Goal: Task Accomplishment & Management: Manage account settings

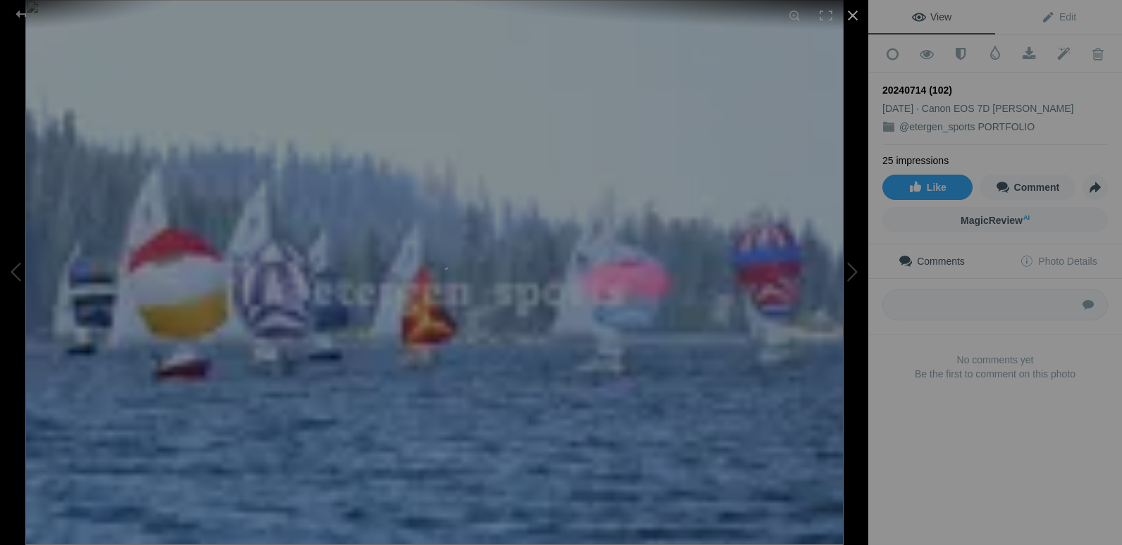
click at [851, 24] on div at bounding box center [852, 15] width 31 height 31
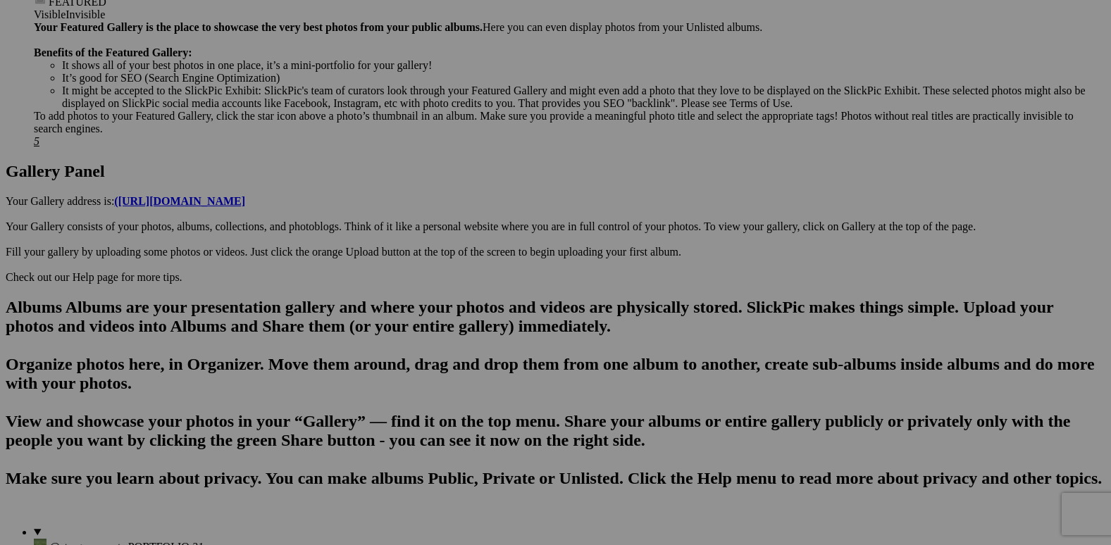
scroll to position [634, 0]
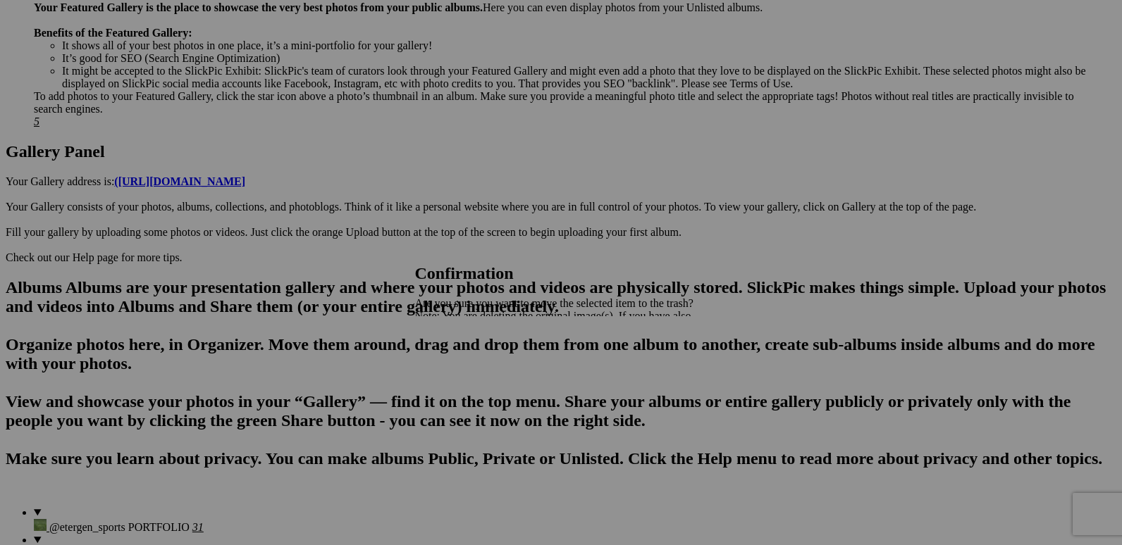
click at [462, 368] on span "Yes" at bounding box center [454, 365] width 16 height 12
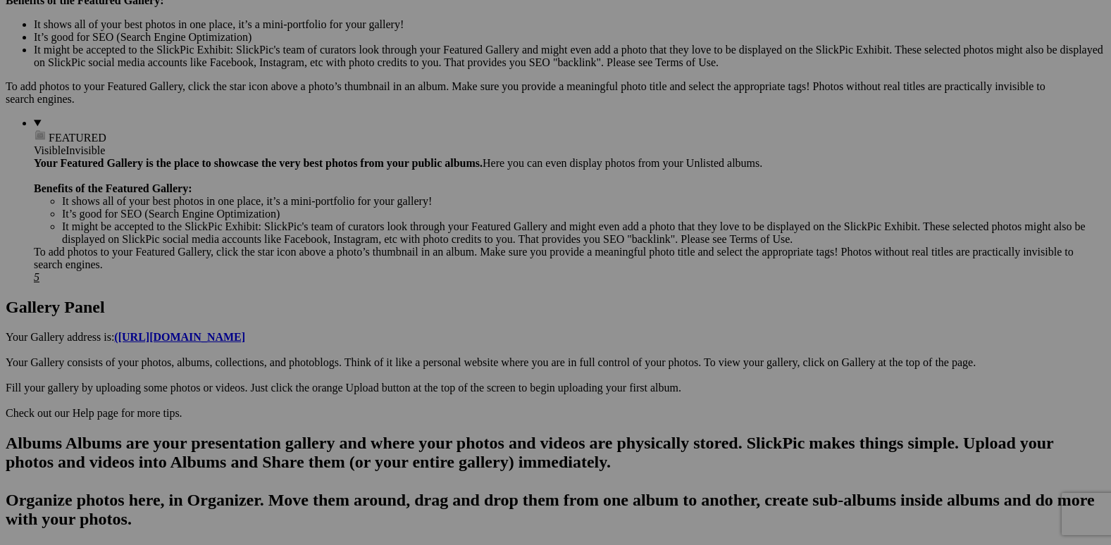
scroll to position [493, 0]
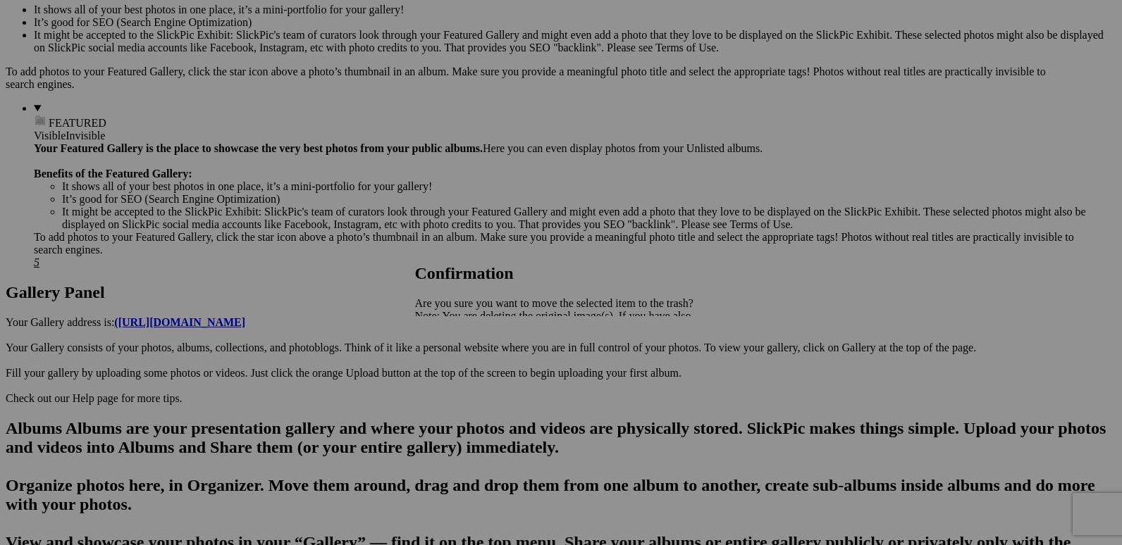
click at [462, 366] on span "Yes" at bounding box center [454, 365] width 16 height 12
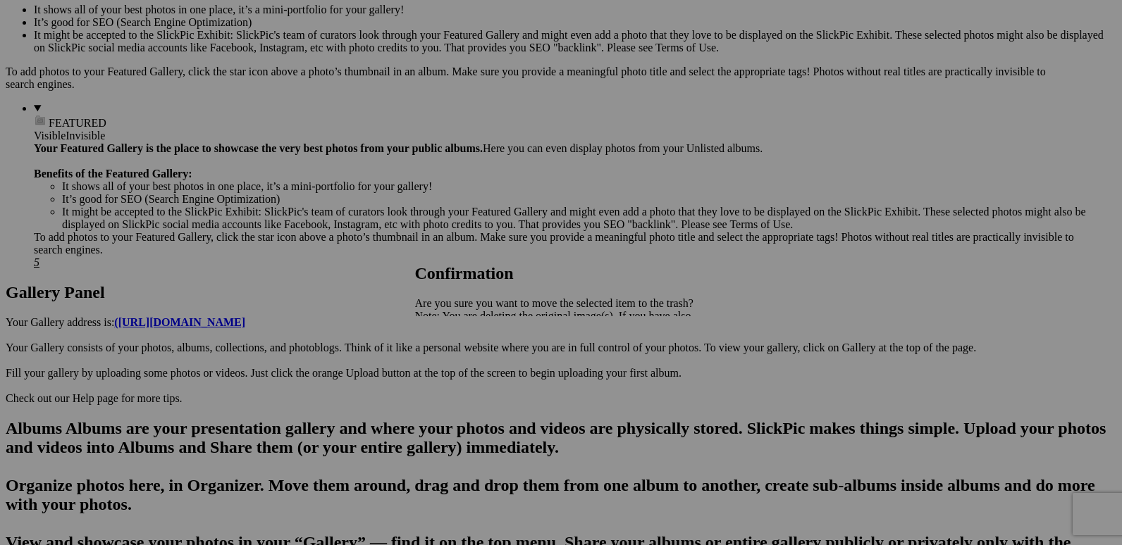
click at [462, 365] on span "Yes" at bounding box center [454, 365] width 16 height 12
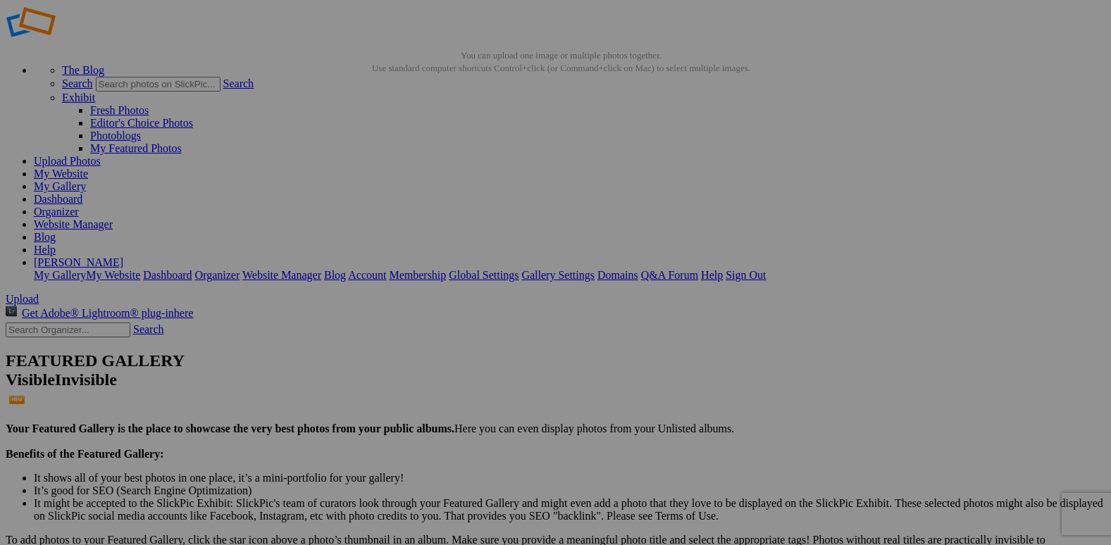
scroll to position [0, 0]
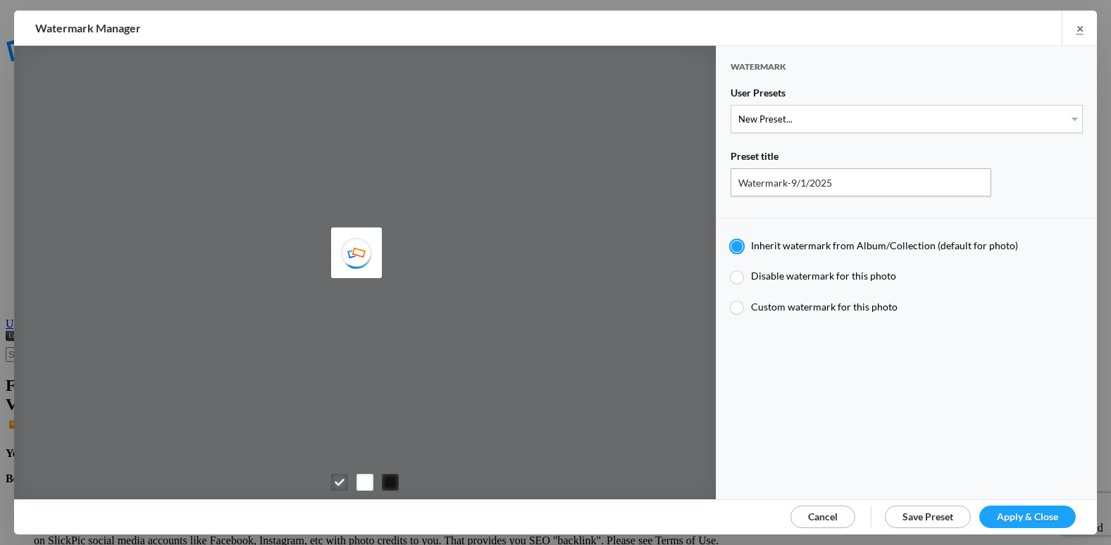
type input "etergensports"
click at [821, 116] on select "New Preset... @etergen_sports lower @etergen_sports2 PRINT WATERMARK LOWER" at bounding box center [907, 119] width 352 height 28
select select "2: Object"
click at [731, 105] on select "New Preset... @etergen_sports lower @etergen_sports2 PRINT WATERMARK LOWER" at bounding box center [907, 119] width 352 height 28
type input "@etergen_sports2"
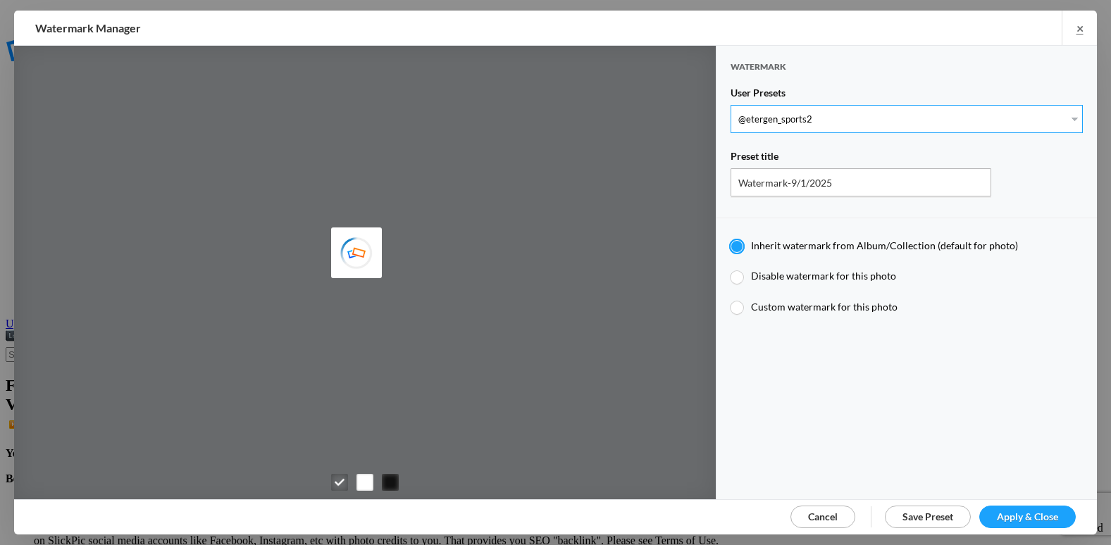
radio input "false"
radio input "true"
type input "@etergen_sports"
type input "0.5"
type input "128"
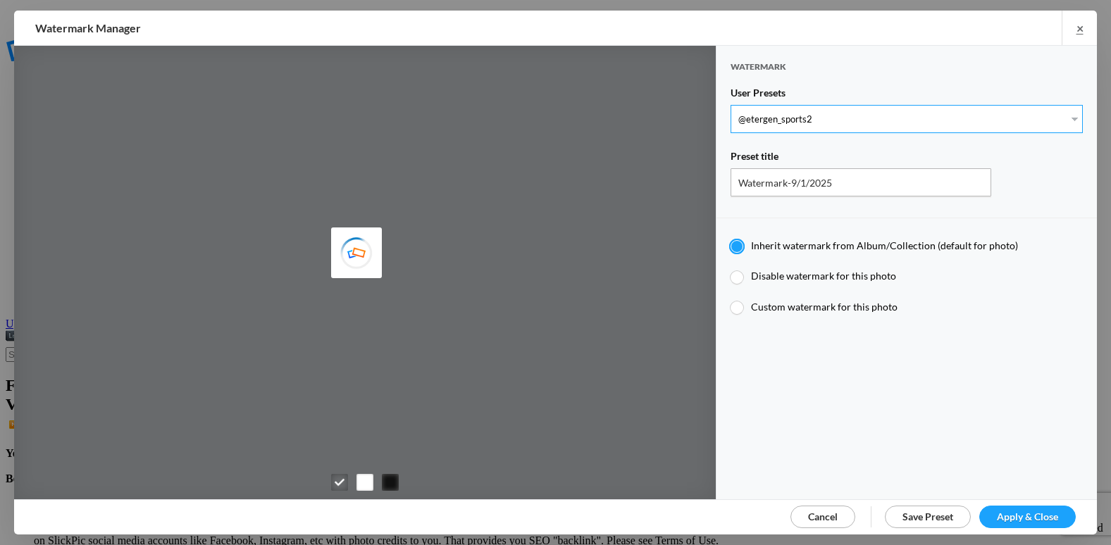
radio input "true"
type input "0"
type input "20"
radio input "false"
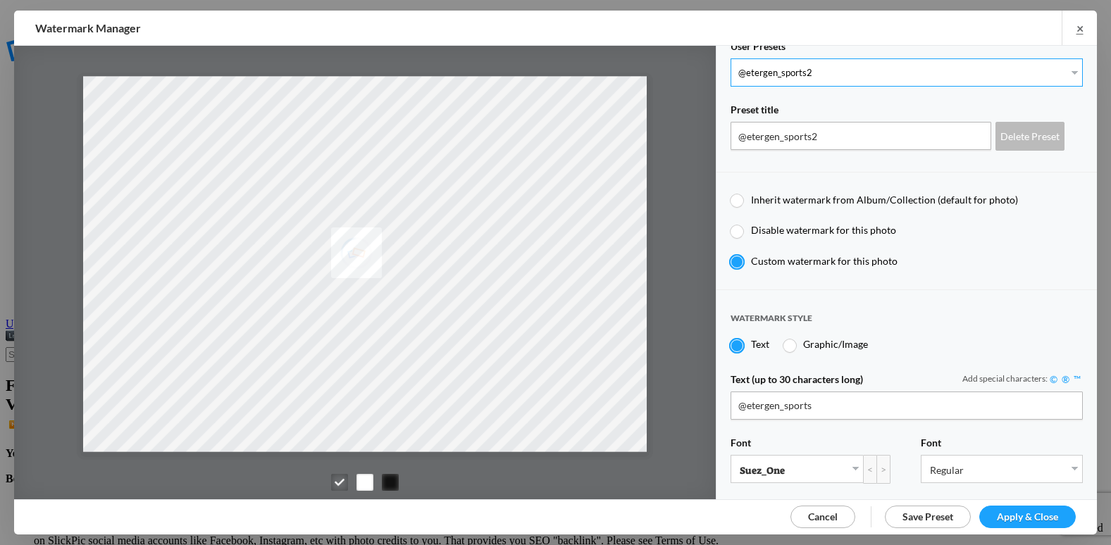
scroll to position [211, 0]
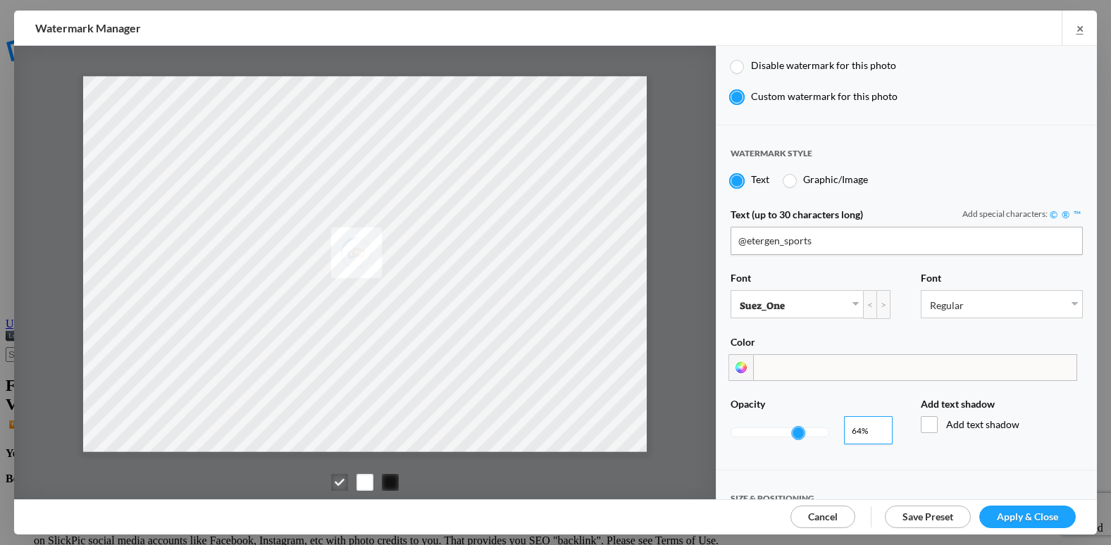
click at [876, 420] on input "0.65" at bounding box center [868, 430] width 49 height 28
click at [878, 419] on input "0.7" at bounding box center [868, 430] width 49 height 28
click at [878, 419] on input "0.82" at bounding box center [868, 430] width 49 height 28
type input "0.91"
click at [875, 421] on input "0.91" at bounding box center [868, 430] width 49 height 28
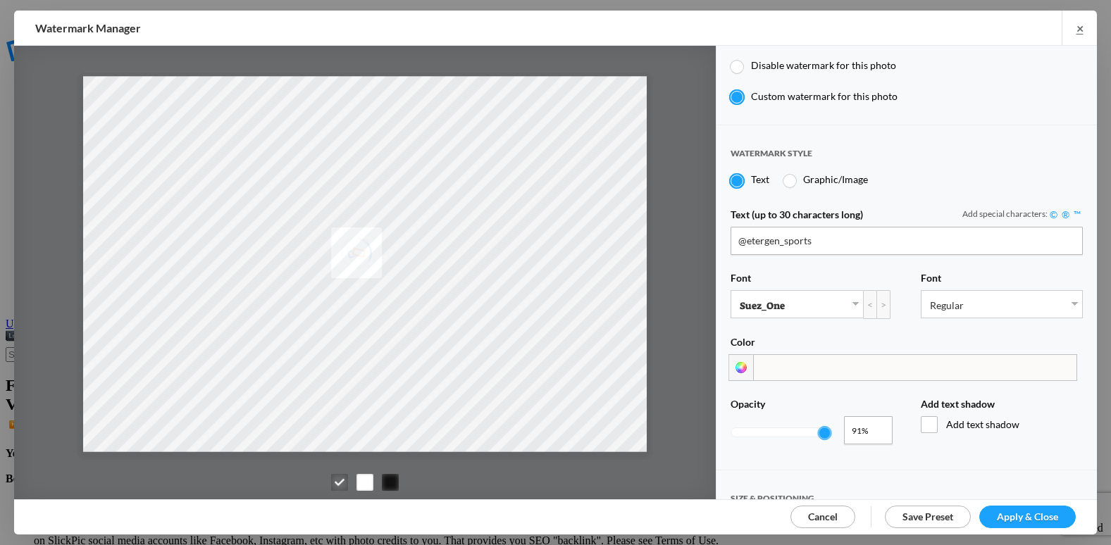
click at [923, 416] on span "Add text shadow" at bounding box center [1002, 424] width 162 height 17
click at [0, 0] on input "Add text shadow" at bounding box center [0, 0] width 0 height 0
click at [994, 506] on link "Apply & Close" at bounding box center [1027, 517] width 97 height 23
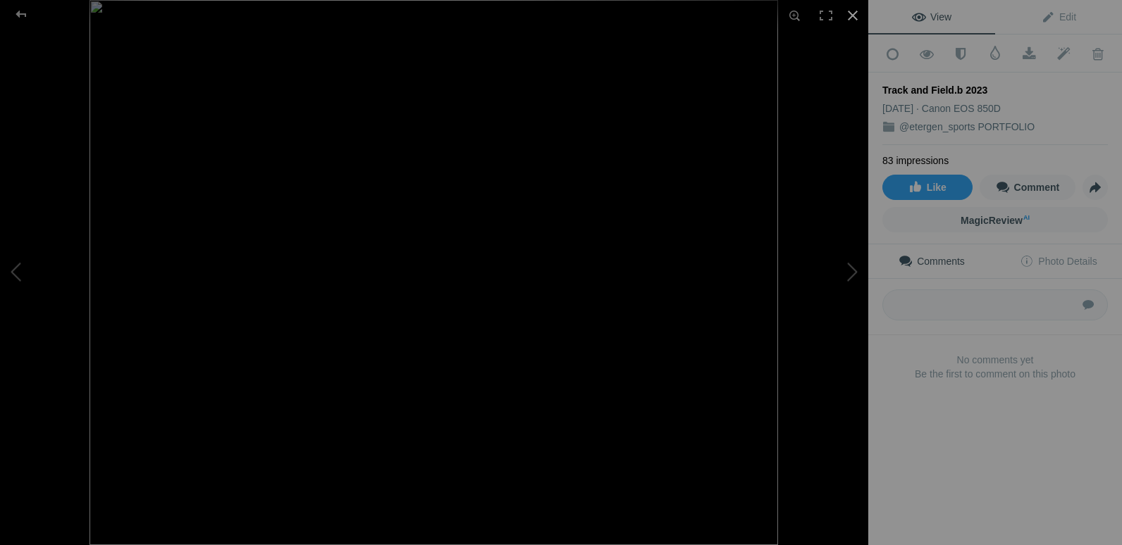
click at [853, 17] on div at bounding box center [852, 15] width 31 height 31
